Goal: Information Seeking & Learning: Learn about a topic

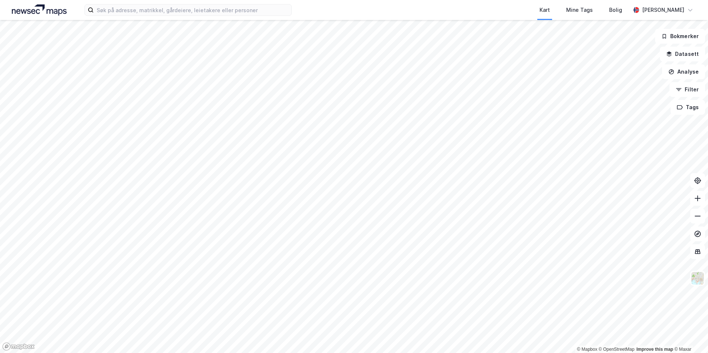
click at [129, 16] on div "Kart Mine Tags Bolig [PERSON_NAME]" at bounding box center [354, 10] width 708 height 20
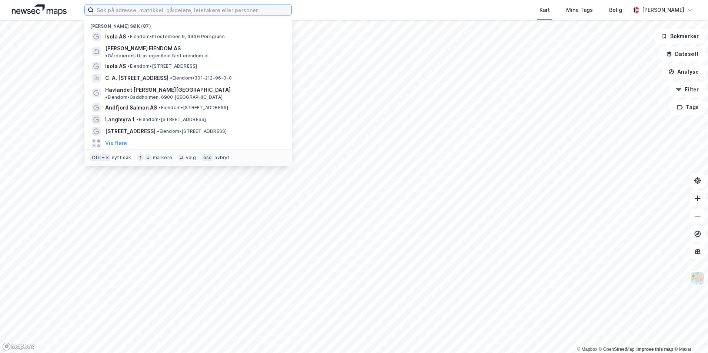
click at [134, 12] on input at bounding box center [193, 9] width 198 height 11
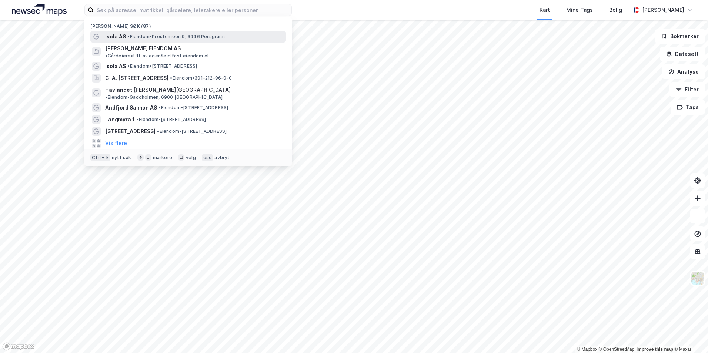
click at [124, 34] on span "Isola AS" at bounding box center [115, 36] width 21 height 9
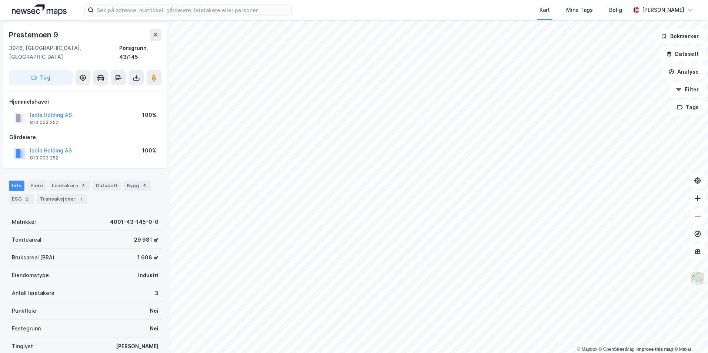
click at [150, 176] on div "© Mapbox © OpenStreetMap Improve this map © Maxar [STREET_ADDRESS], [GEOGRAPHIC…" at bounding box center [354, 186] width 708 height 333
